Goal: Task Accomplishment & Management: Use online tool/utility

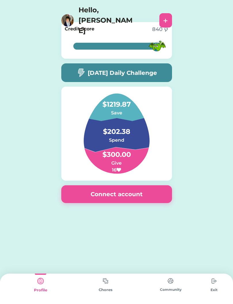
click at [106, 277] on img at bounding box center [105, 281] width 11 height 11
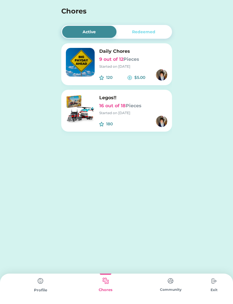
click at [100, 107] on h6 "16 out of 18 Pieces" at bounding box center [133, 106] width 68 height 7
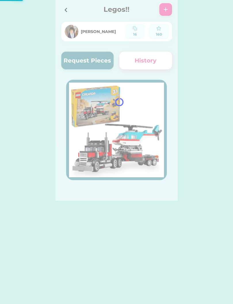
click at [74, 52] on div at bounding box center [116, 100] width 122 height 201
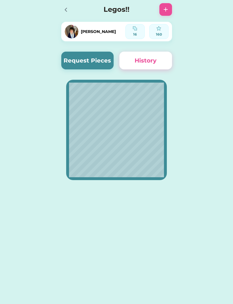
click at [98, 60] on button "Request Pieces" at bounding box center [87, 61] width 53 height 18
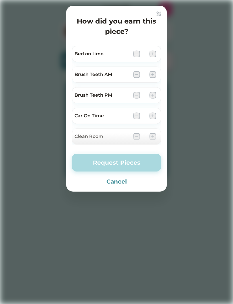
click at [152, 75] on img at bounding box center [152, 74] width 7 height 7
click at [154, 74] on img at bounding box center [152, 74] width 7 height 7
click at [115, 177] on button "Cancel" at bounding box center [116, 181] width 89 height 9
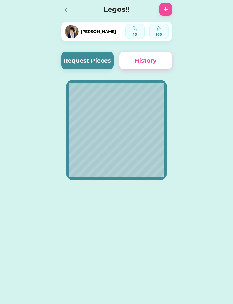
click at [65, 9] on icon at bounding box center [65, 9] width 7 height 7
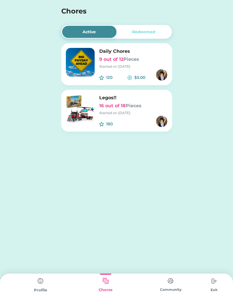
click at [214, 284] on img at bounding box center [213, 281] width 11 height 11
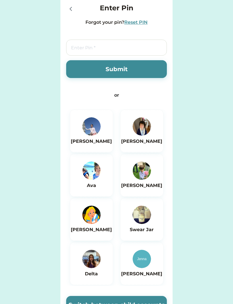
click at [141, 47] on input "tel" at bounding box center [116, 48] width 100 height 16
type input "6767"
click at [151, 63] on button "Submit" at bounding box center [116, 69] width 100 height 18
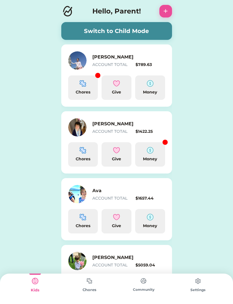
click at [148, 33] on button "Switch to Child Mode" at bounding box center [116, 31] width 111 height 18
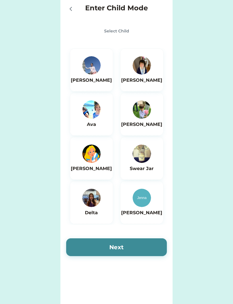
click at [94, 69] on img at bounding box center [91, 65] width 18 height 18
click at [142, 249] on button "Next" at bounding box center [116, 248] width 100 height 18
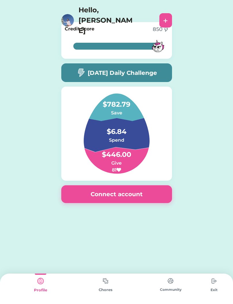
click at [108, 285] on img at bounding box center [105, 281] width 11 height 11
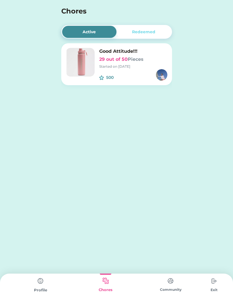
click at [148, 78] on div "500 $" at bounding box center [133, 74] width 68 height 11
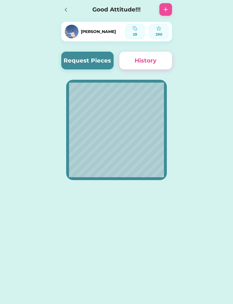
click at [71, 52] on button "Request Pieces" at bounding box center [87, 61] width 53 height 18
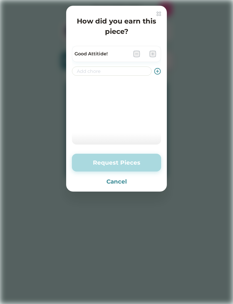
click at [155, 51] on img at bounding box center [152, 54] width 7 height 7
click at [163, 9] on div "How did you earn this piece? Good Attitide! Request Pieces Cancel" at bounding box center [116, 99] width 100 height 186
click at [120, 167] on button "Request Pieces" at bounding box center [116, 163] width 89 height 18
click at [115, 186] on button "Cancel" at bounding box center [116, 181] width 89 height 9
